Goal: Task Accomplishment & Management: Manage account settings

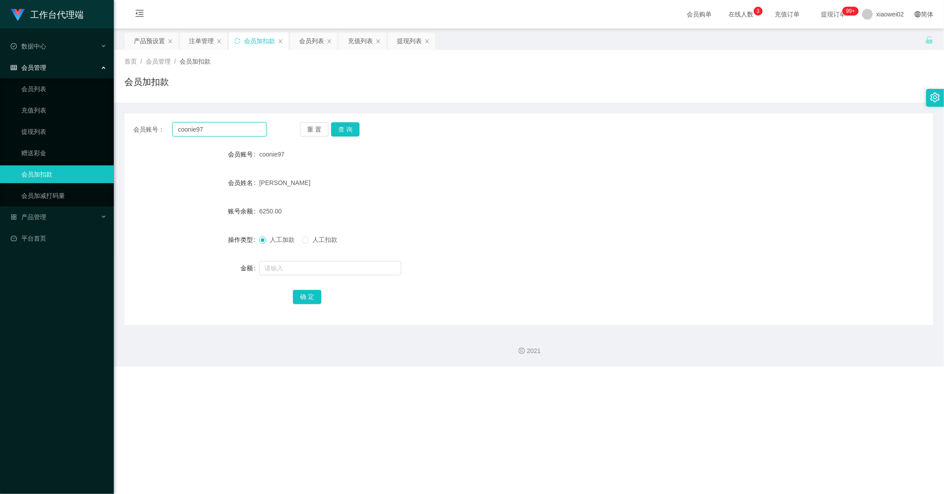
click at [226, 124] on input "coonie97" at bounding box center [219, 129] width 94 height 14
click at [356, 42] on div "充值列表" at bounding box center [360, 40] width 25 height 17
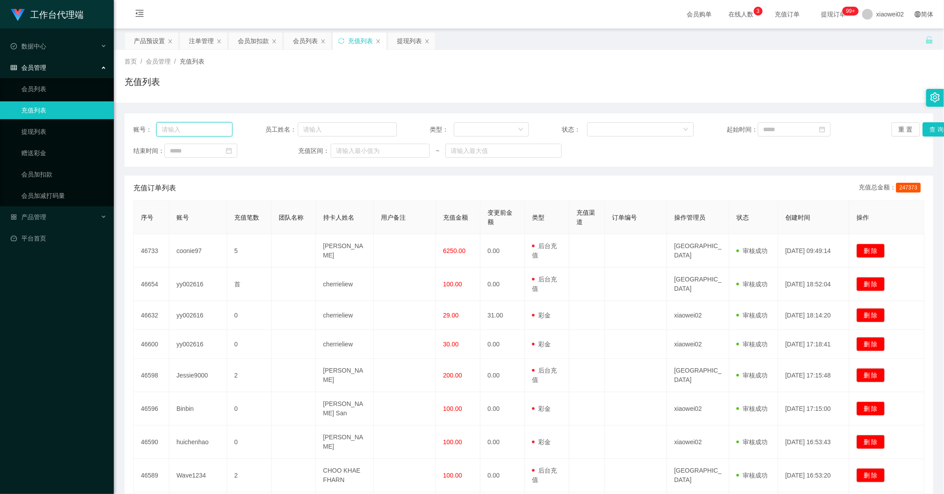
click at [188, 128] on input "text" at bounding box center [194, 129] width 76 height 14
paste input "coonie97"
type input "coonie97"
click at [735, 125] on button "查 询" at bounding box center [936, 129] width 28 height 14
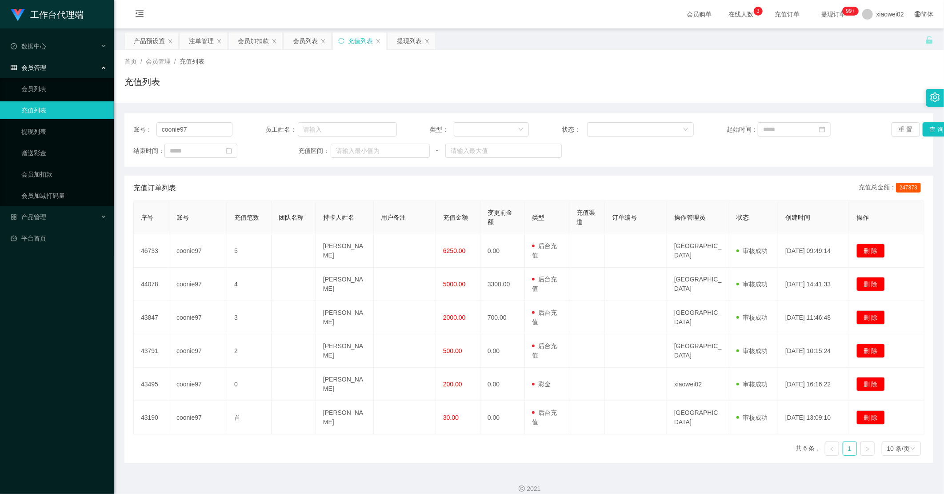
drag, startPoint x: 299, startPoint y: 39, endPoint x: 313, endPoint y: 50, distance: 17.7
click at [301, 40] on div "会员列表" at bounding box center [305, 40] width 25 height 17
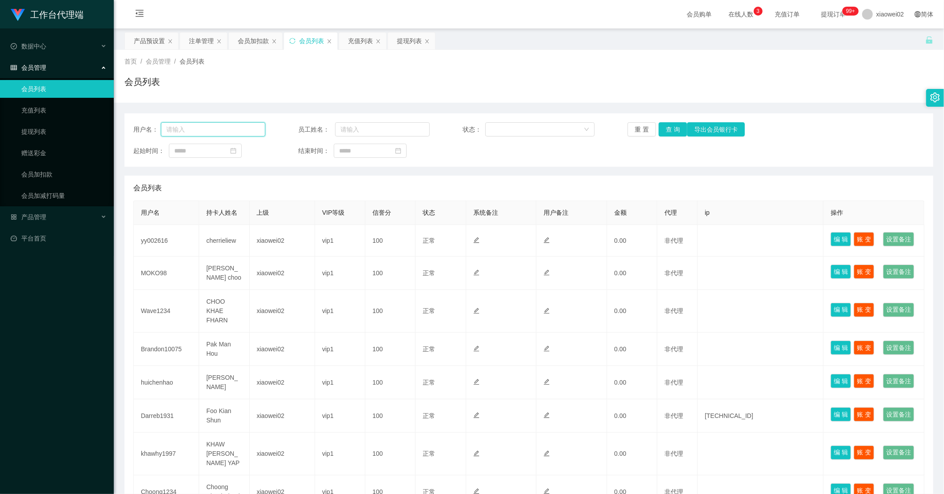
click at [240, 127] on input "text" at bounding box center [213, 129] width 104 height 14
paste input "coonie97"
type input "coonie97"
click at [665, 131] on button "查 询" at bounding box center [672, 129] width 28 height 14
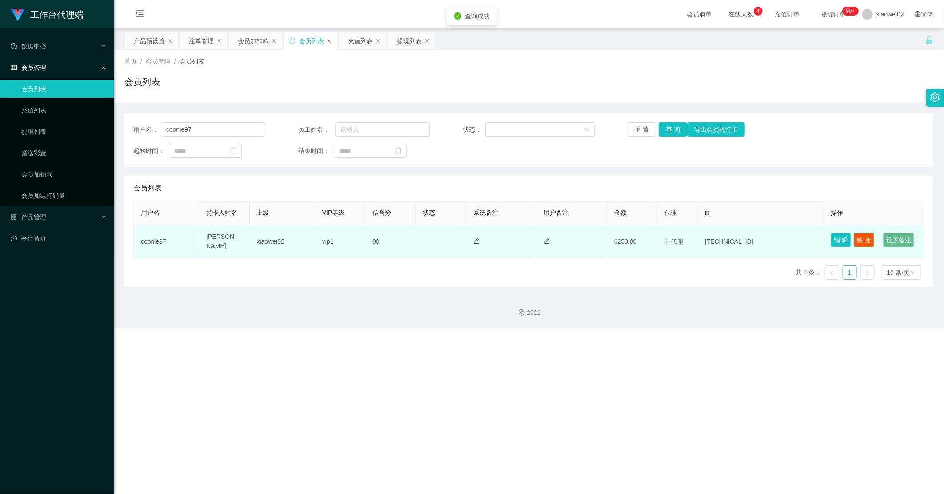
click at [735, 243] on button "账 变" at bounding box center [863, 240] width 20 height 14
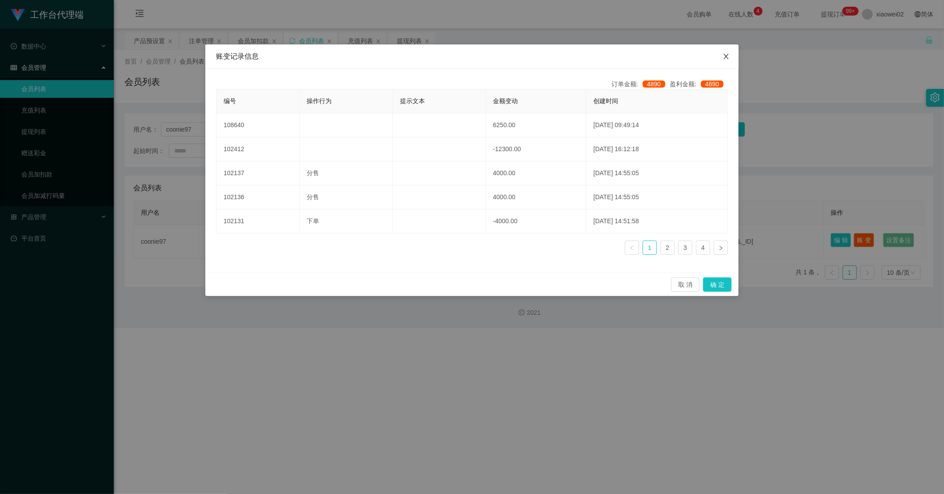
click at [727, 56] on icon "图标: close" at bounding box center [725, 56] width 7 height 7
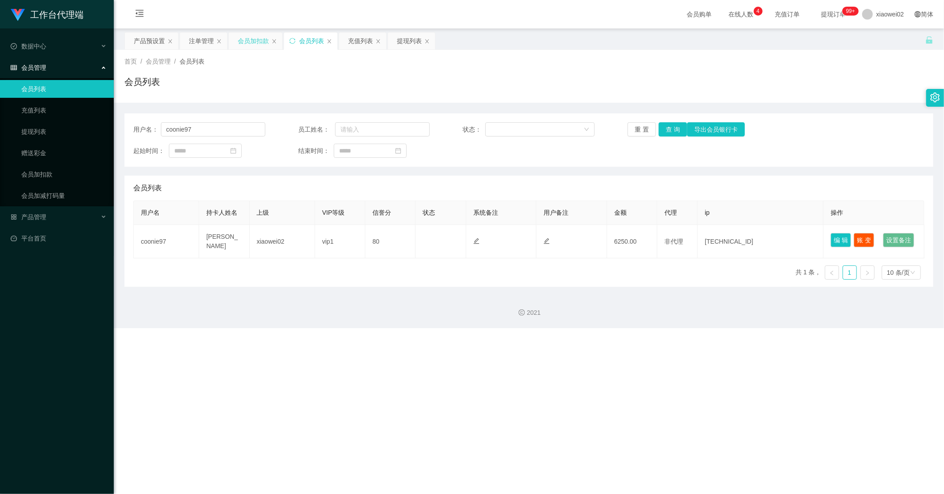
click at [268, 41] on div "会员加扣款" at bounding box center [253, 40] width 31 height 17
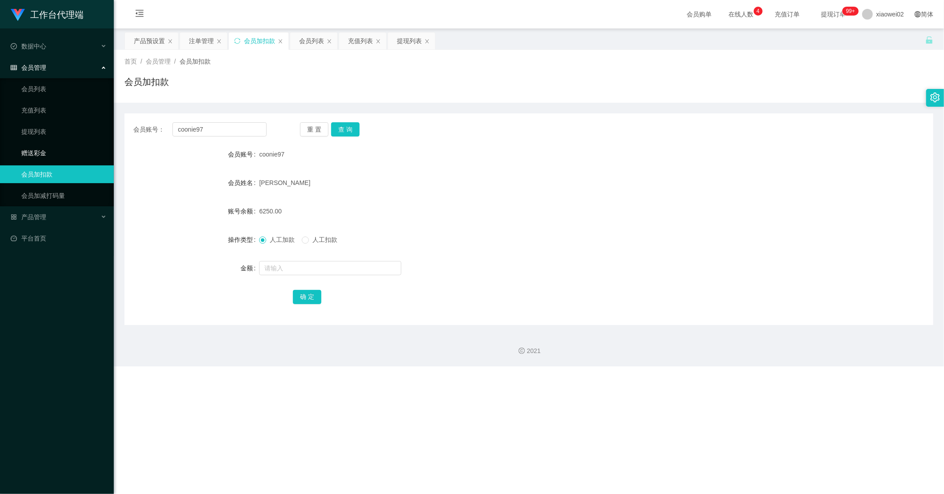
click at [50, 151] on link "赠送彩金" at bounding box center [63, 153] width 85 height 18
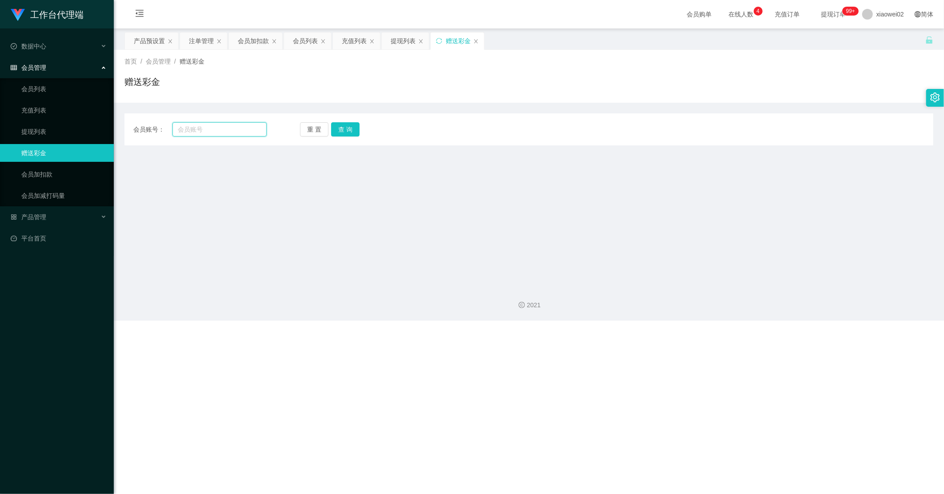
click at [214, 132] on input "text" at bounding box center [219, 129] width 94 height 14
paste input "coonie97"
type input "coonie97"
click at [349, 130] on button "查 询" at bounding box center [345, 129] width 28 height 14
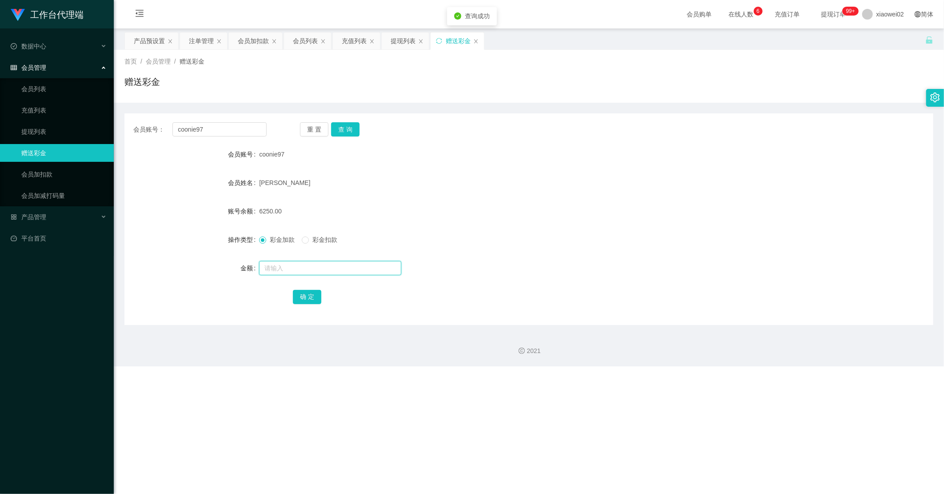
click at [279, 267] on input "text" at bounding box center [330, 268] width 142 height 14
type input "12300"
click at [298, 290] on button "确 定" at bounding box center [307, 297] width 28 height 14
click at [514, 277] on form "会员账号 coonie97 会员姓名 CHAN XUAN YING 账号余额 18550.00 操作类型 彩金加款 彩金扣款 金额 确 定" at bounding box center [528, 225] width 808 height 160
click at [310, 40] on div "会员列表" at bounding box center [305, 40] width 25 height 17
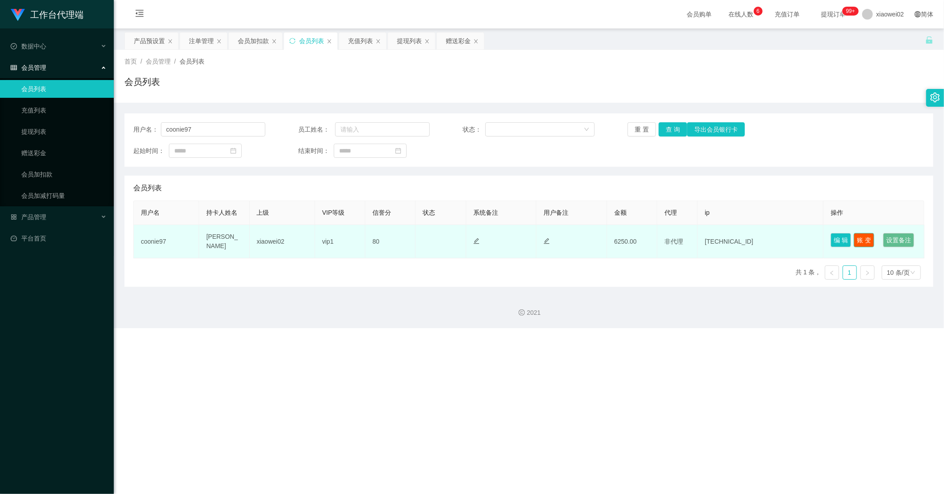
click at [735, 235] on button "账 变" at bounding box center [863, 240] width 20 height 14
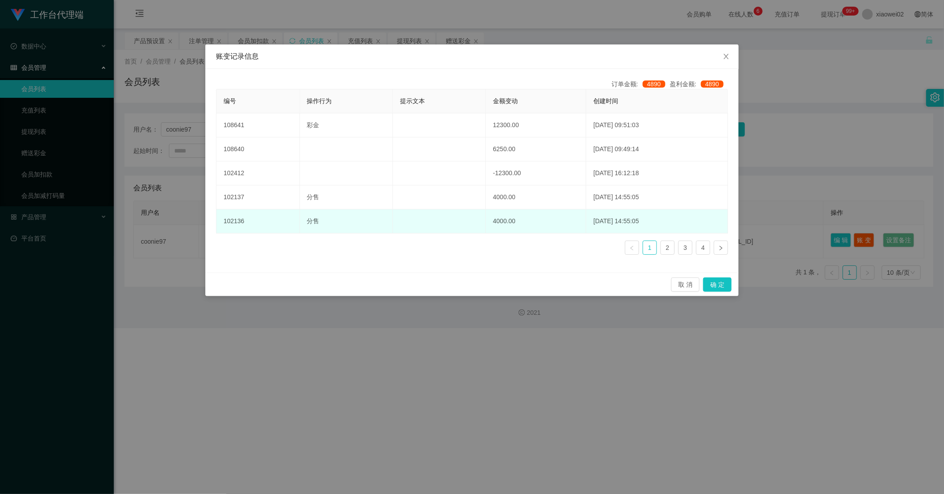
click at [566, 230] on td "4000.00" at bounding box center [536, 221] width 100 height 24
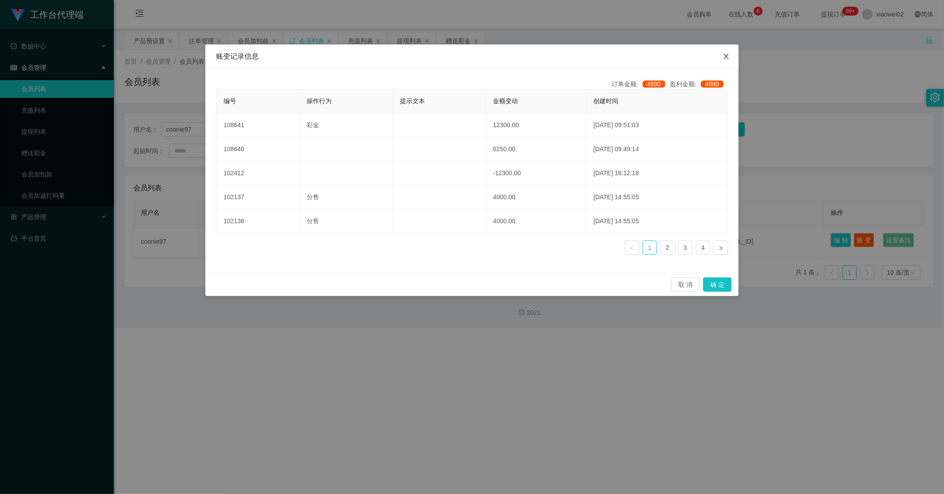
click at [729, 62] on span "Close" at bounding box center [725, 56] width 25 height 25
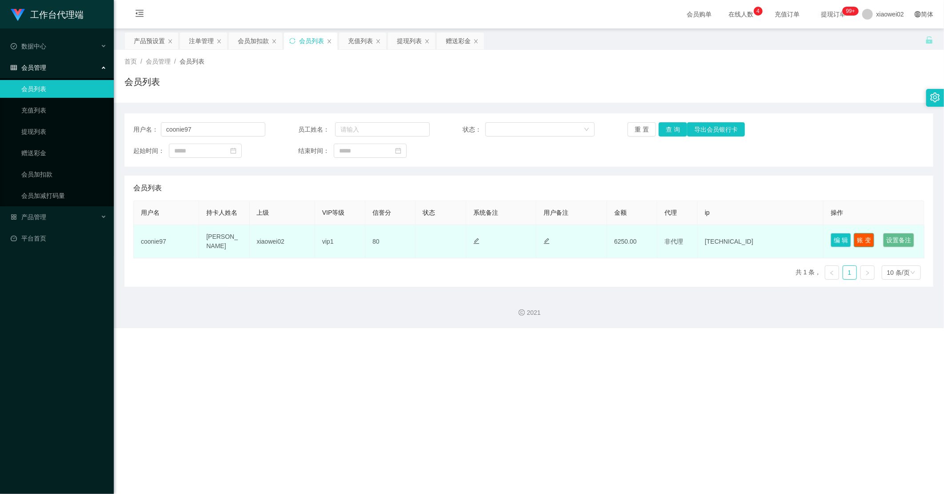
click at [735, 236] on button "账 变" at bounding box center [863, 240] width 20 height 14
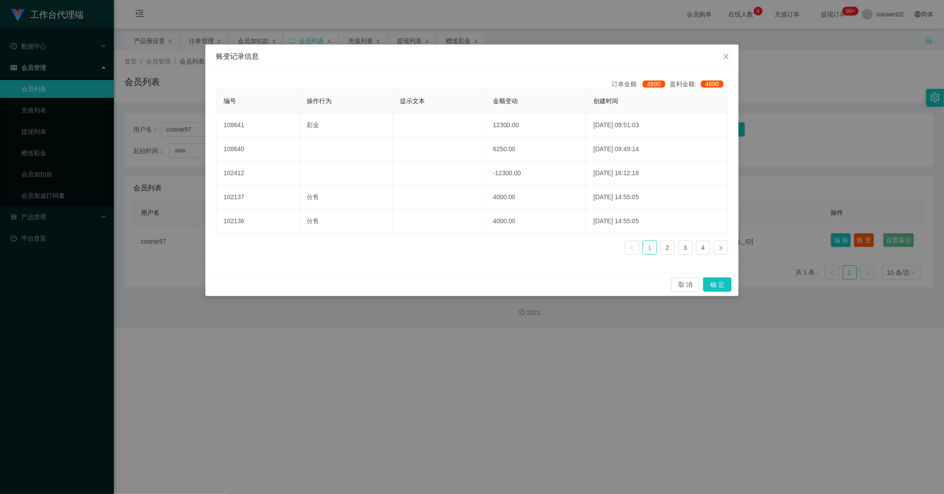
click at [735, 188] on div "账变记录信息 订单金额: 4890 盈利金额: 4890 编号 操作行为 提示文本 金额变动 创建时间 108641 彩金 12300.00 2025-09-…" at bounding box center [472, 247] width 944 height 494
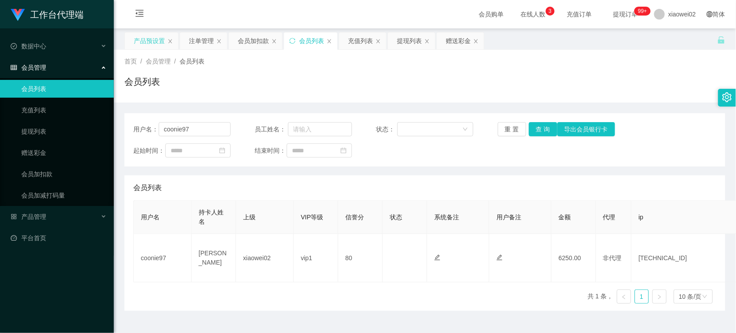
click at [151, 44] on div "产品预设置" at bounding box center [149, 40] width 31 height 17
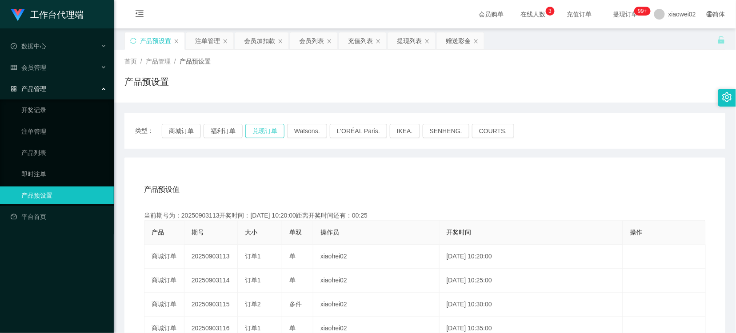
click at [267, 129] on button "兑现订单" at bounding box center [264, 131] width 39 height 14
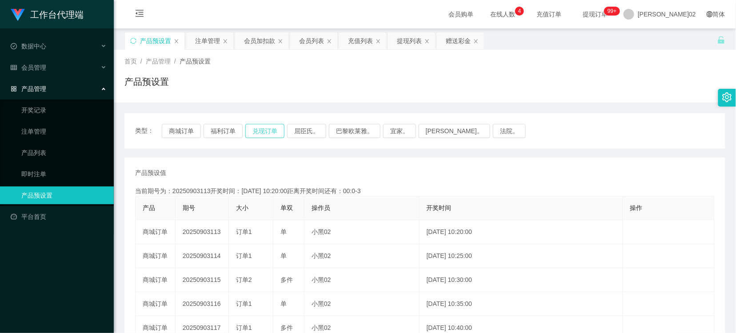
click at [270, 133] on button "兑现订单" at bounding box center [264, 131] width 39 height 14
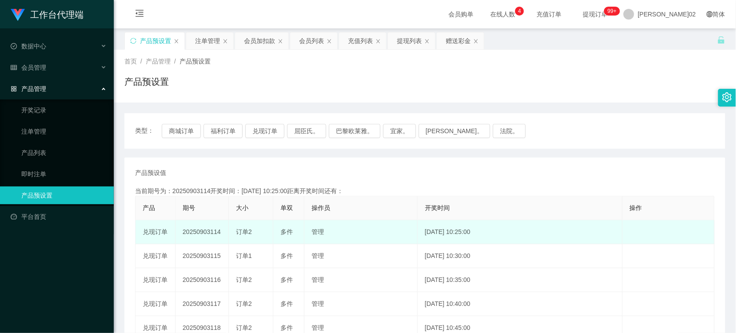
click at [213, 231] on td "20250903114" at bounding box center [201, 232] width 53 height 24
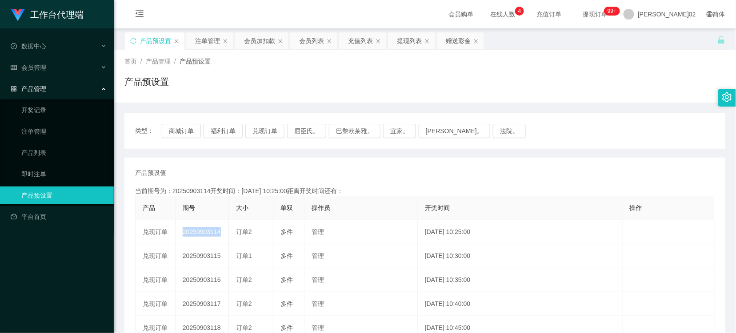
copy td "20250903114"
click at [198, 43] on div "注单管理" at bounding box center [207, 40] width 25 height 17
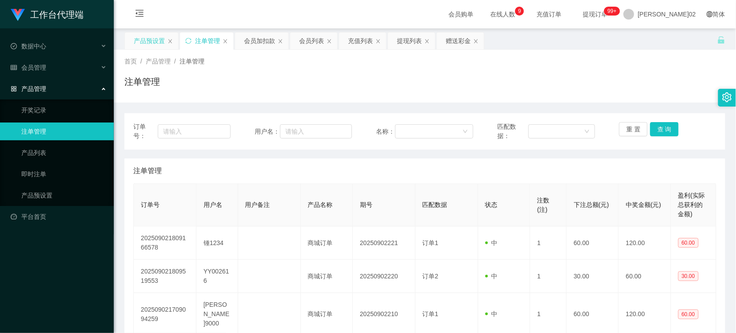
click at [144, 44] on div "产品预设置" at bounding box center [149, 40] width 31 height 17
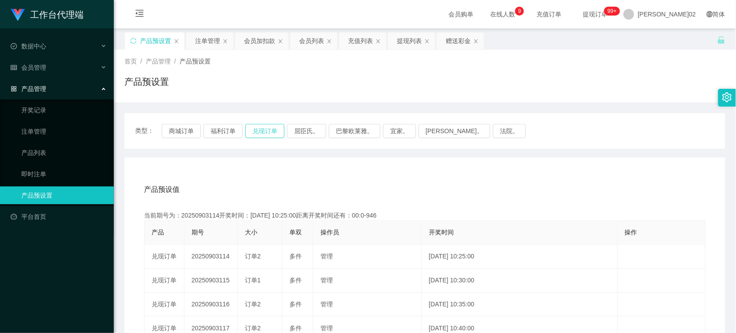
click at [271, 127] on button "兑现订单" at bounding box center [264, 131] width 39 height 14
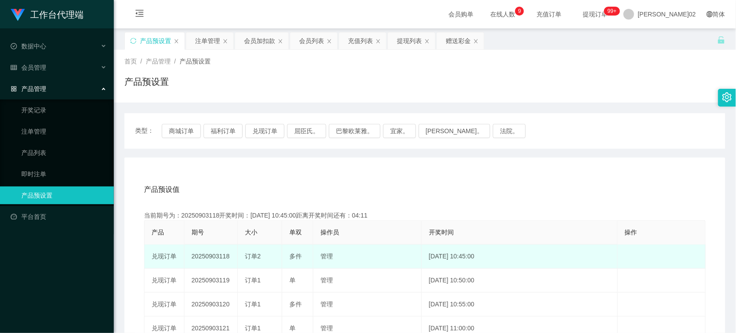
click at [211, 255] on td "20250903118" at bounding box center [210, 257] width 53 height 24
copy td "20250903118"
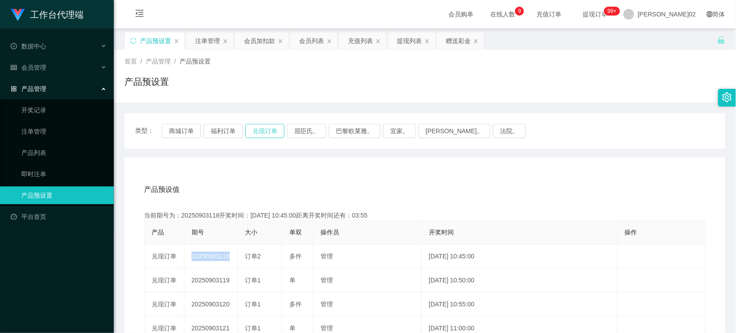
click at [264, 133] on button "兑现订单" at bounding box center [264, 131] width 39 height 14
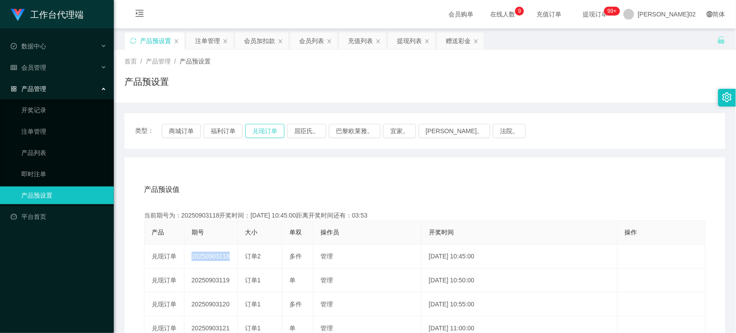
click at [264, 133] on button "兑现订单" at bounding box center [264, 131] width 39 height 14
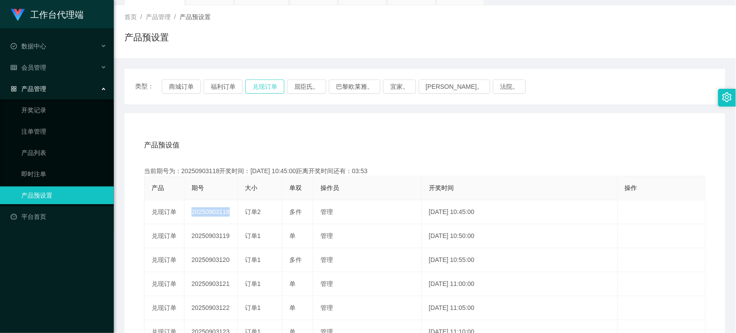
scroll to position [49, 0]
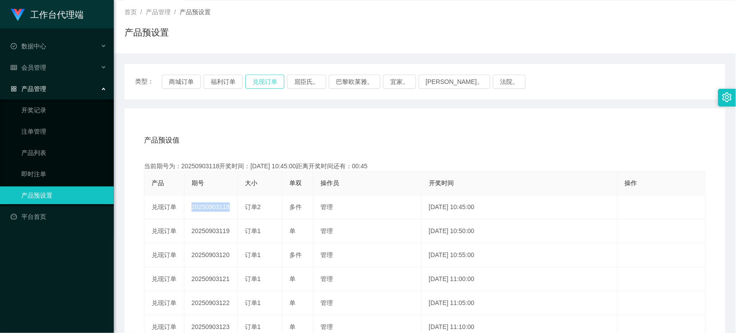
click at [275, 81] on button "兑现订单" at bounding box center [264, 82] width 39 height 14
click at [265, 79] on button "兑现订单" at bounding box center [264, 82] width 39 height 14
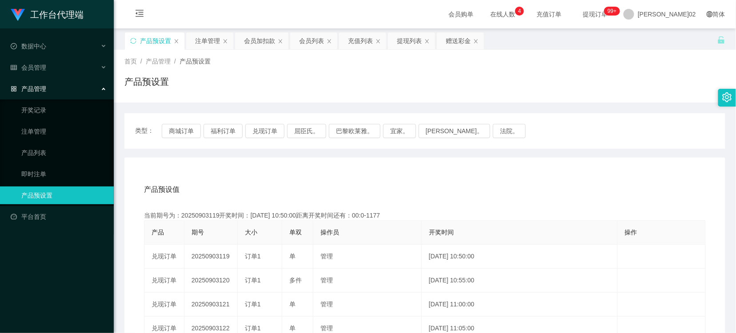
click at [242, 44] on div "会员加扣款" at bounding box center [261, 40] width 53 height 17
click at [246, 39] on div "会员加扣款" at bounding box center [259, 40] width 31 height 17
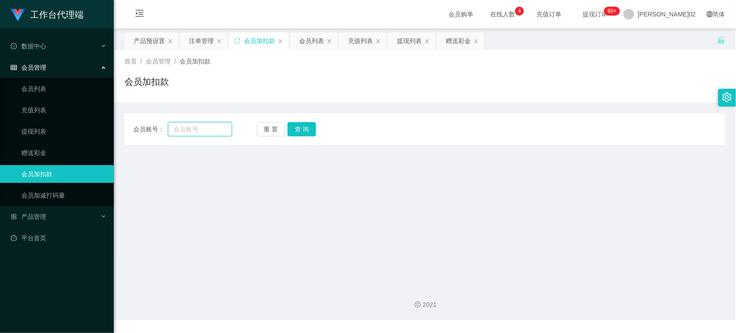
click at [192, 126] on input "text" at bounding box center [200, 129] width 64 height 14
paste input "Gomo1234"
type input "Gomo1234"
click at [300, 125] on button "查 询" at bounding box center [301, 129] width 28 height 14
click at [300, 125] on div "重 置 查 询" at bounding box center [306, 129] width 99 height 14
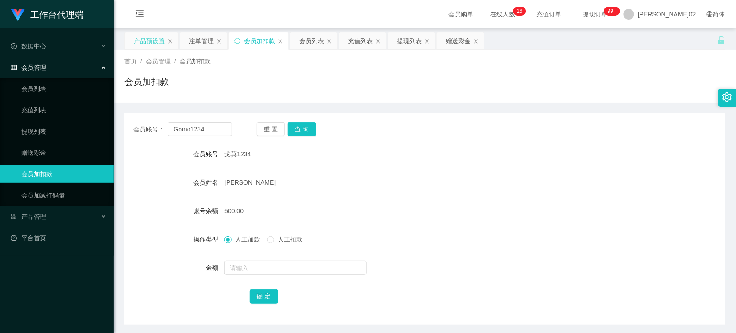
click at [150, 36] on div "产品预设置" at bounding box center [149, 40] width 31 height 17
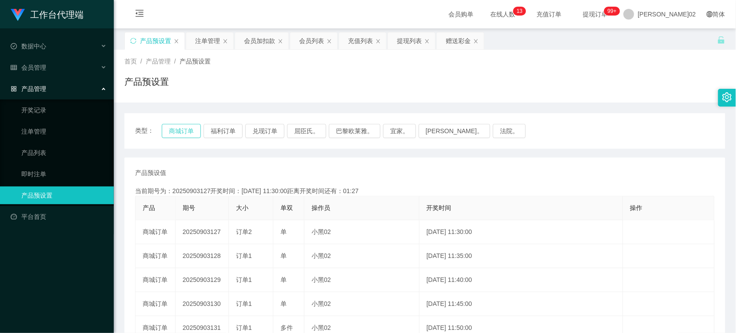
click at [187, 131] on button "商城订单" at bounding box center [181, 131] width 39 height 14
click at [274, 186] on div "产品预设值 添加期号 当前期号为：20250903127开奖时间：2025-09-03 11:30:00距离开奖时间还有：00:37 产品 期号 大小 单双 …" at bounding box center [424, 328] width 579 height 320
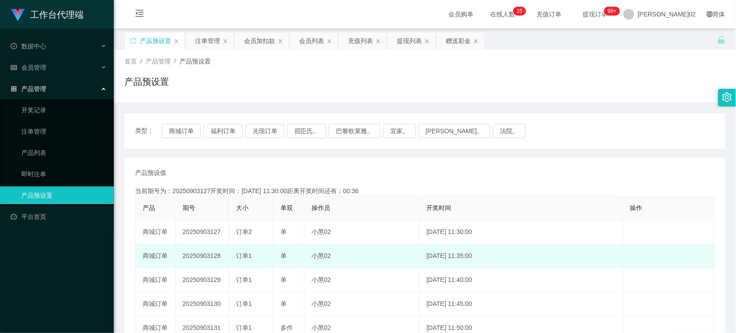
click at [201, 258] on td "20250903128" at bounding box center [201, 256] width 53 height 24
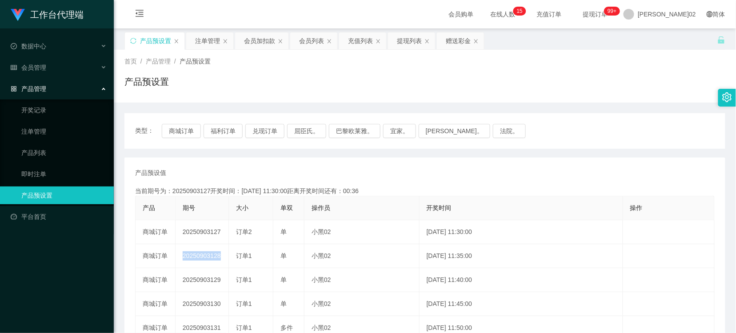
copy td "20250903128"
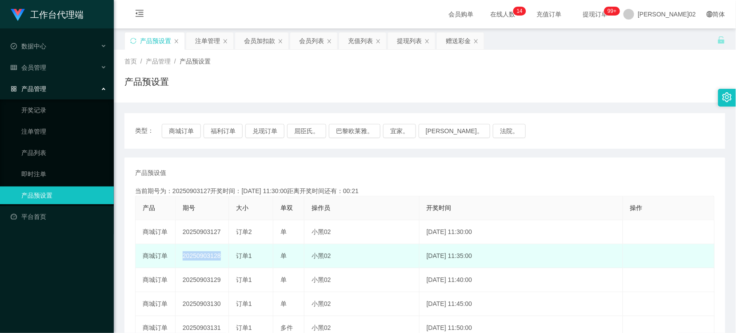
scroll to position [99, 0]
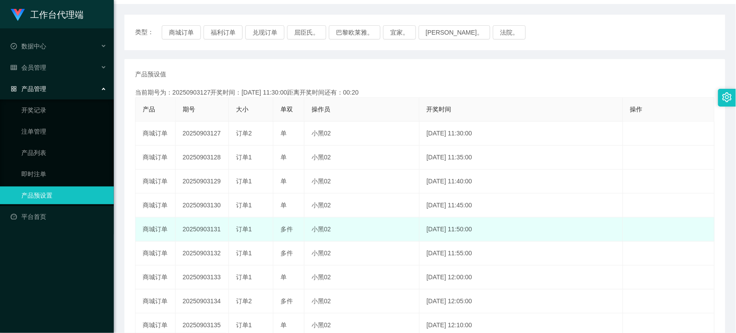
click at [305, 220] on td "小黑02" at bounding box center [361, 230] width 115 height 24
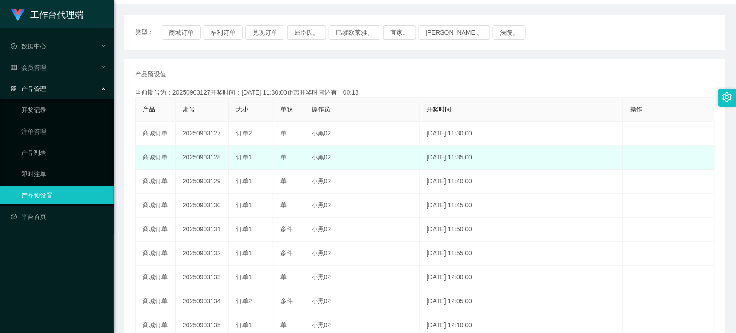
click at [215, 160] on td "20250903128" at bounding box center [201, 158] width 53 height 24
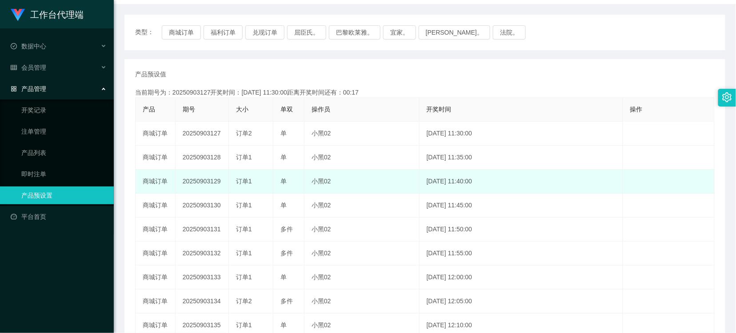
drag, startPoint x: 215, startPoint y: 160, endPoint x: 317, endPoint y: 179, distance: 103.9
click at [317, 179] on td "小黑02" at bounding box center [361, 182] width 115 height 24
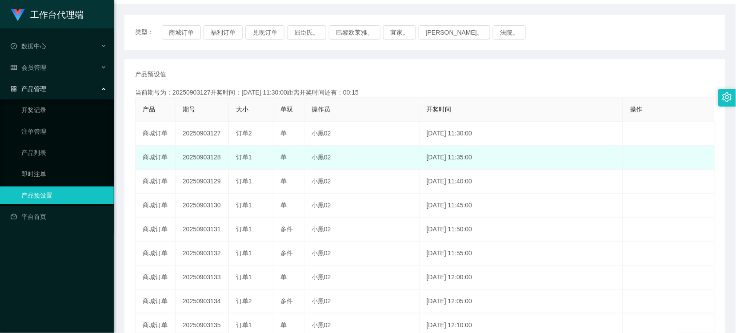
click at [201, 166] on td "20250903128" at bounding box center [201, 158] width 53 height 24
click at [203, 161] on td "20250903128" at bounding box center [201, 158] width 53 height 24
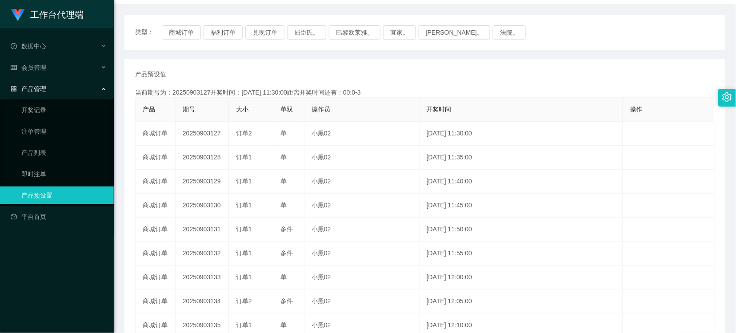
click at [233, 99] on th "大小" at bounding box center [251, 110] width 44 height 24
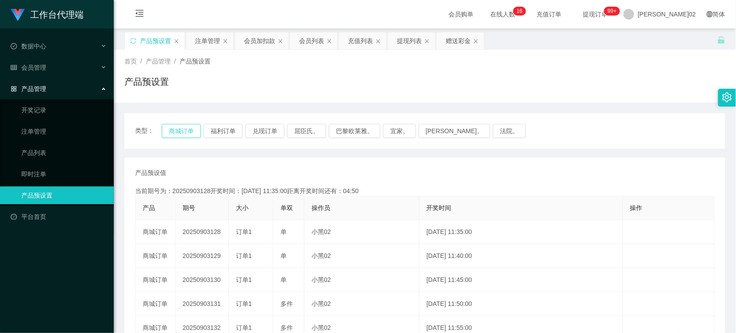
click at [167, 131] on button "商城订单" at bounding box center [181, 131] width 39 height 14
click at [190, 129] on button "商城订单" at bounding box center [181, 131] width 39 height 14
click at [184, 135] on button "商城订单" at bounding box center [181, 131] width 39 height 14
click at [174, 128] on button "商城订单" at bounding box center [181, 131] width 39 height 14
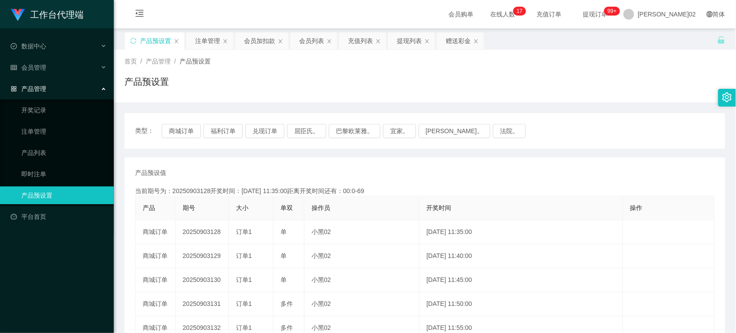
drag, startPoint x: 259, startPoint y: 43, endPoint x: 240, endPoint y: 90, distance: 51.2
click at [259, 44] on div "会员加扣款" at bounding box center [259, 40] width 31 height 17
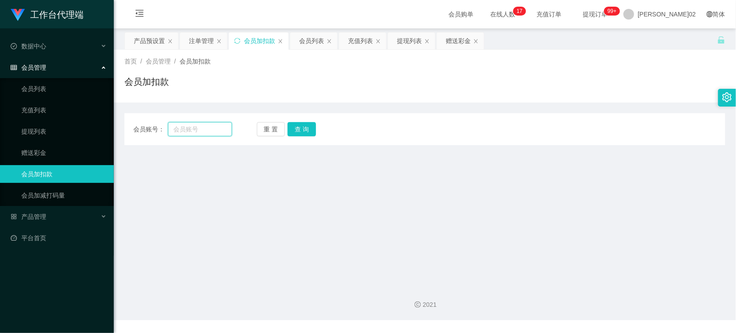
click at [209, 131] on input "text" at bounding box center [200, 129] width 64 height 14
paste input "Gomo1234"
type input "Gomo1234"
click at [291, 130] on button "查 询" at bounding box center [301, 129] width 28 height 14
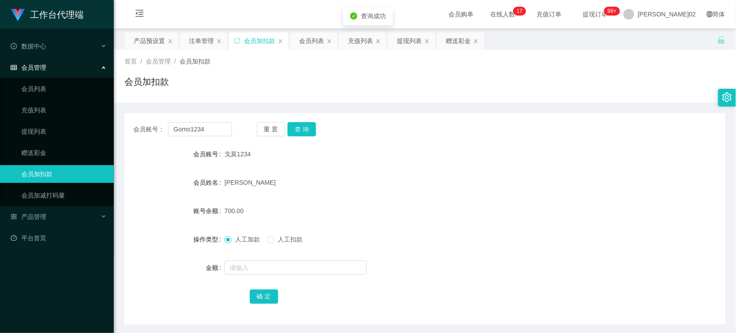
drag, startPoint x: 437, startPoint y: 159, endPoint x: 458, endPoint y: 145, distance: 25.5
click at [446, 154] on div "戈莫1234" at bounding box center [399, 154] width 350 height 18
